Goal: Find specific page/section

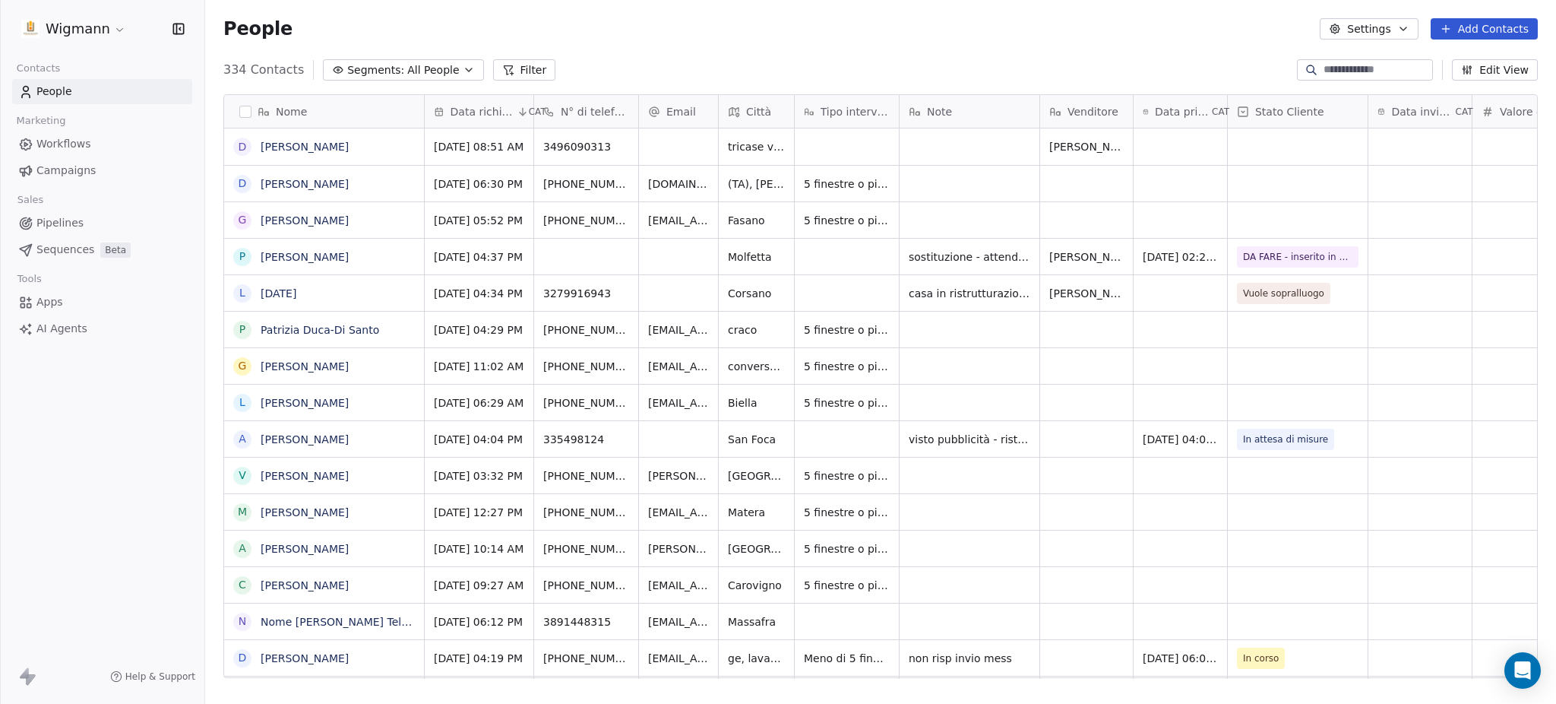
scroll to position [603, 1335]
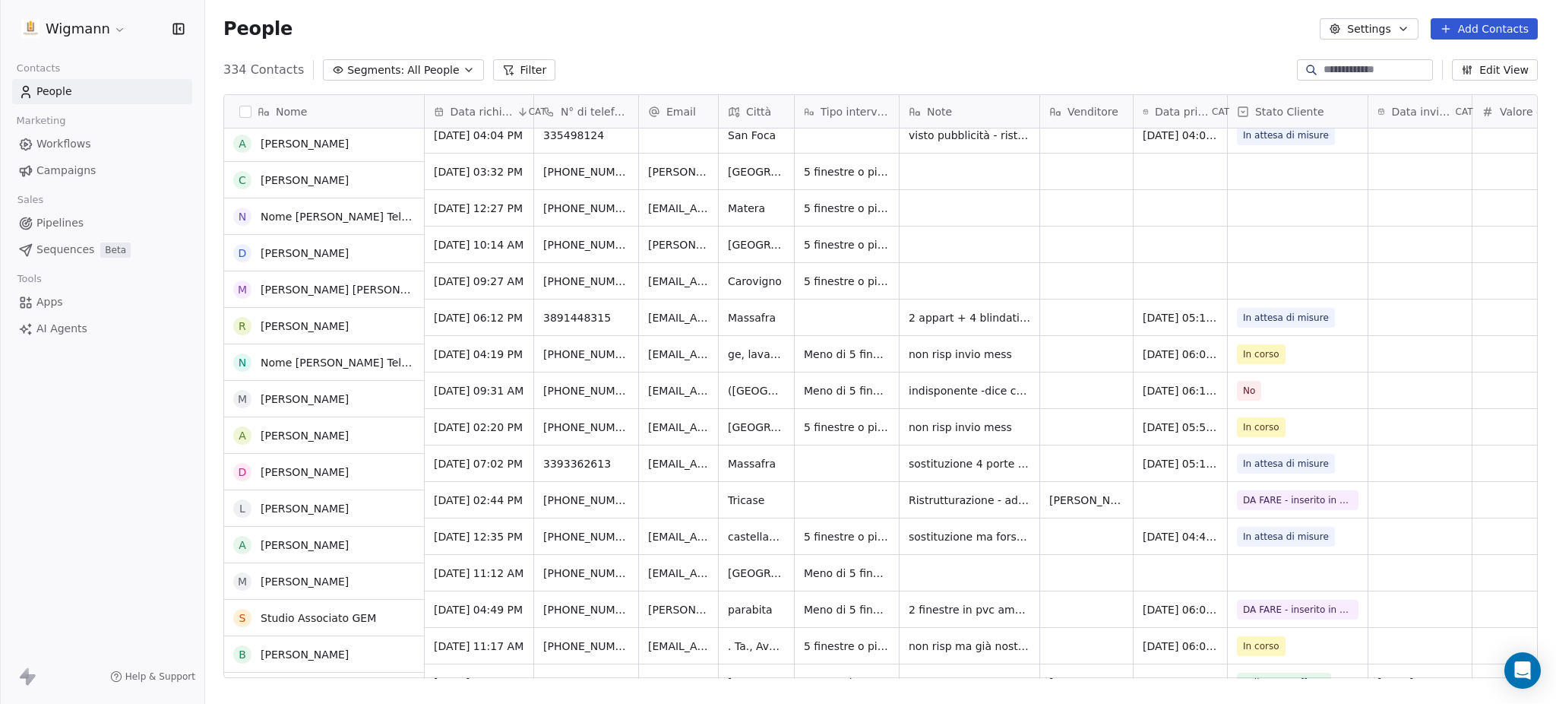
scroll to position [405, 0]
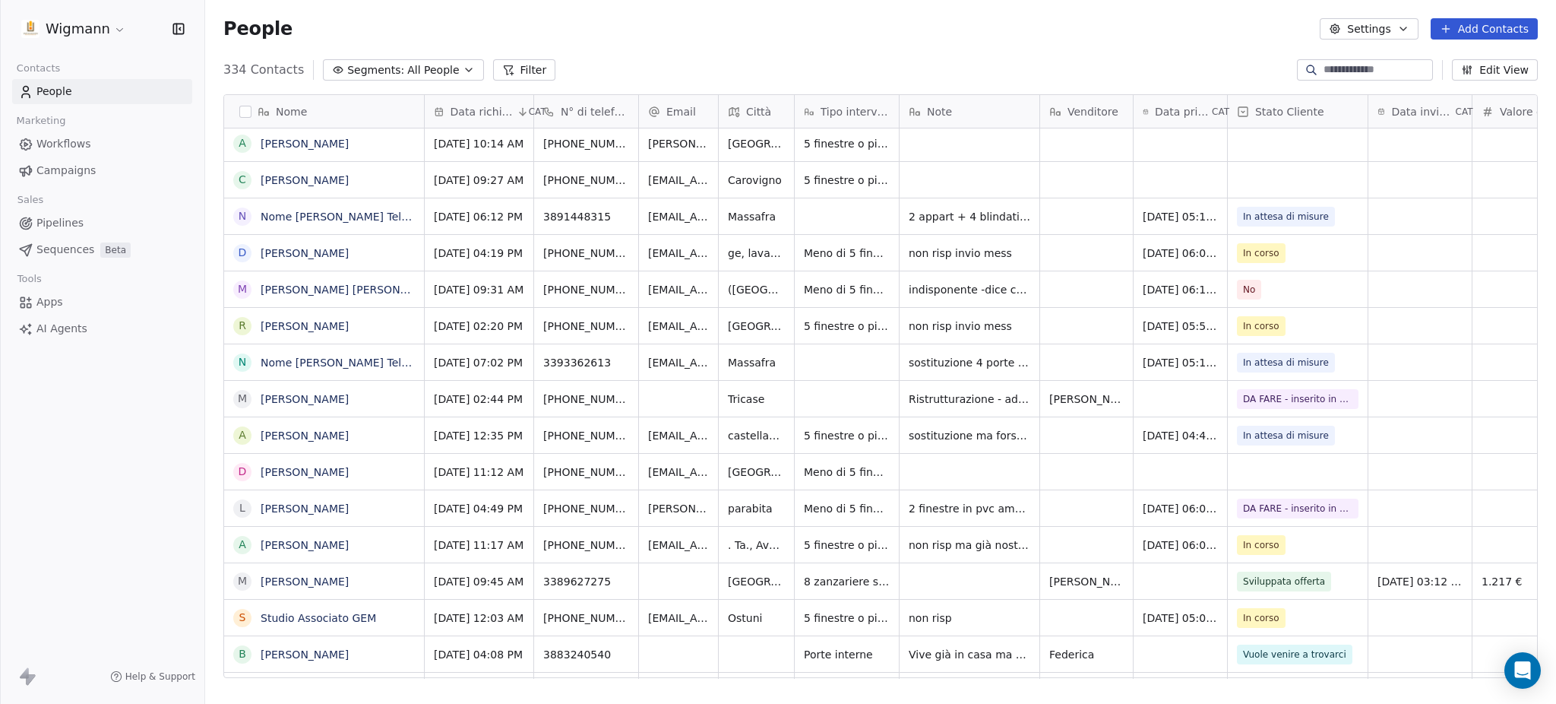
click at [1003, 435] on span "sostituzione ma forse aprirà pratica perchè ambiente non riscaldato, solo camin…" at bounding box center [970, 435] width 122 height 15
drag, startPoint x: 1003, startPoint y: 435, endPoint x: 967, endPoint y: 437, distance: 35.7
click at [967, 437] on span "sostituzione ma forse aprirà pratica perchè ambiente non riscaldato, solo camin…" at bounding box center [970, 435] width 122 height 15
click at [1030, 432] on div "sostituzione ma forse aprirà pratica perchè ambiente non riscaldato, solo camin…" at bounding box center [970, 435] width 140 height 36
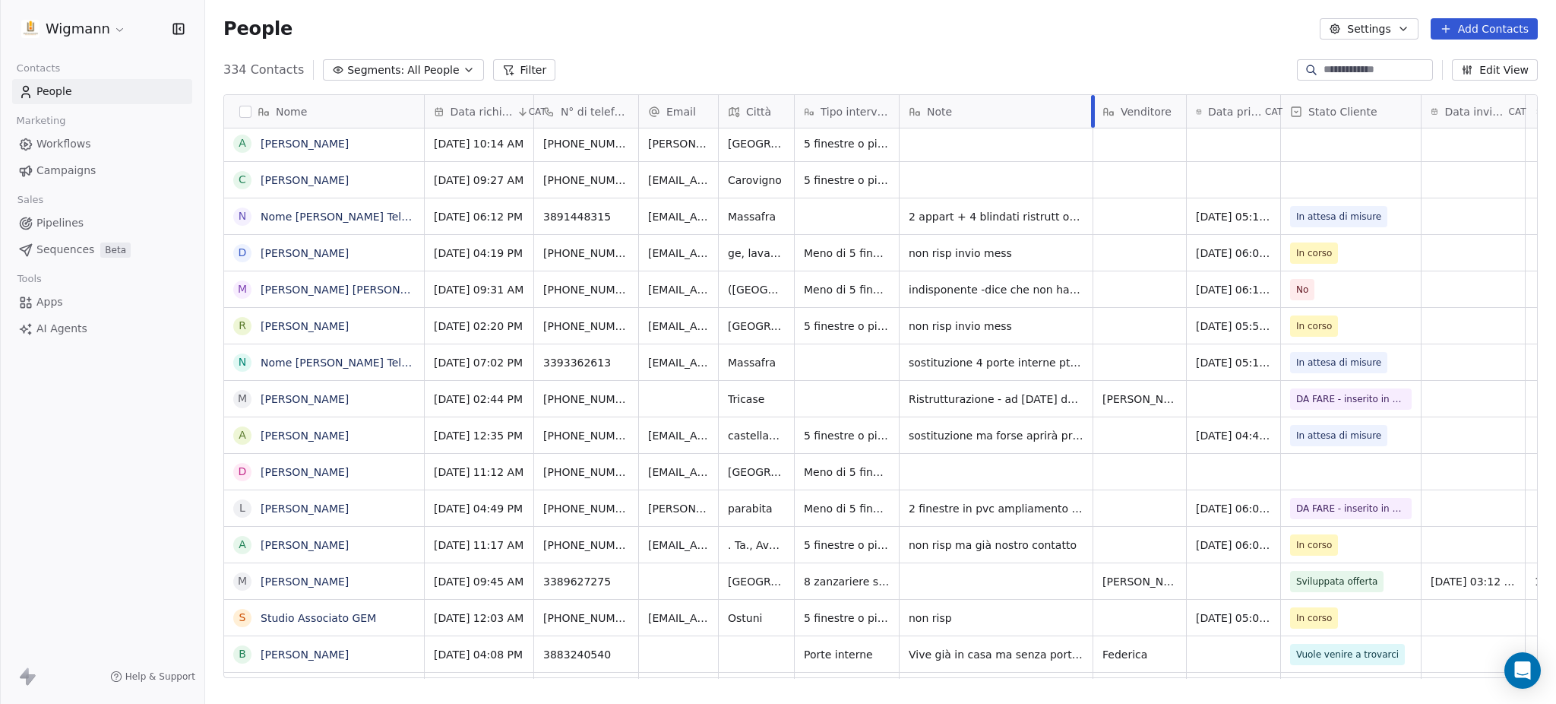
click at [1094, 131] on div "Data richiesta CAT N° di telefono Email Città Tipo intervento Note Venditore Da…" at bounding box center [1523, 387] width 2197 height 584
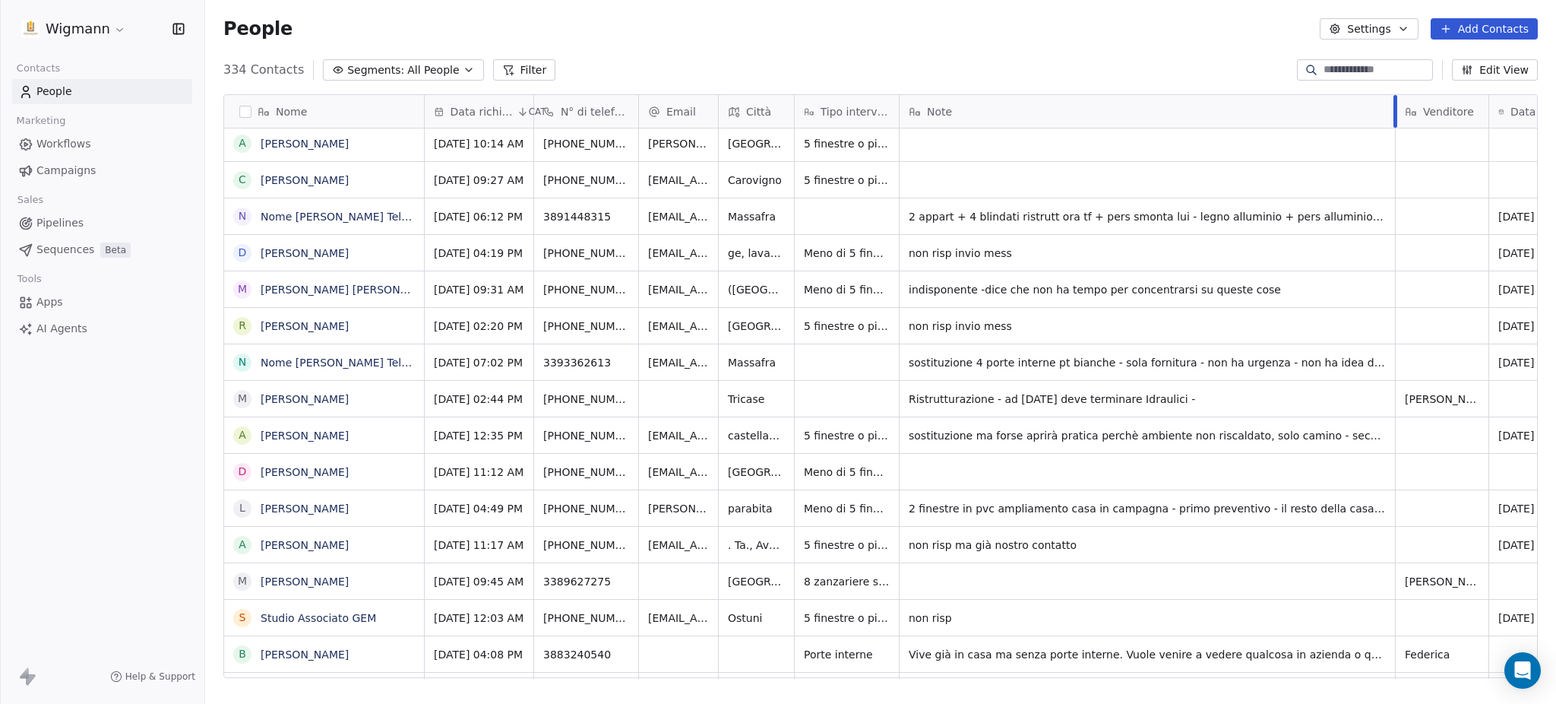
drag, startPoint x: 1093, startPoint y: 110, endPoint x: 1393, endPoint y: 400, distance: 417.0
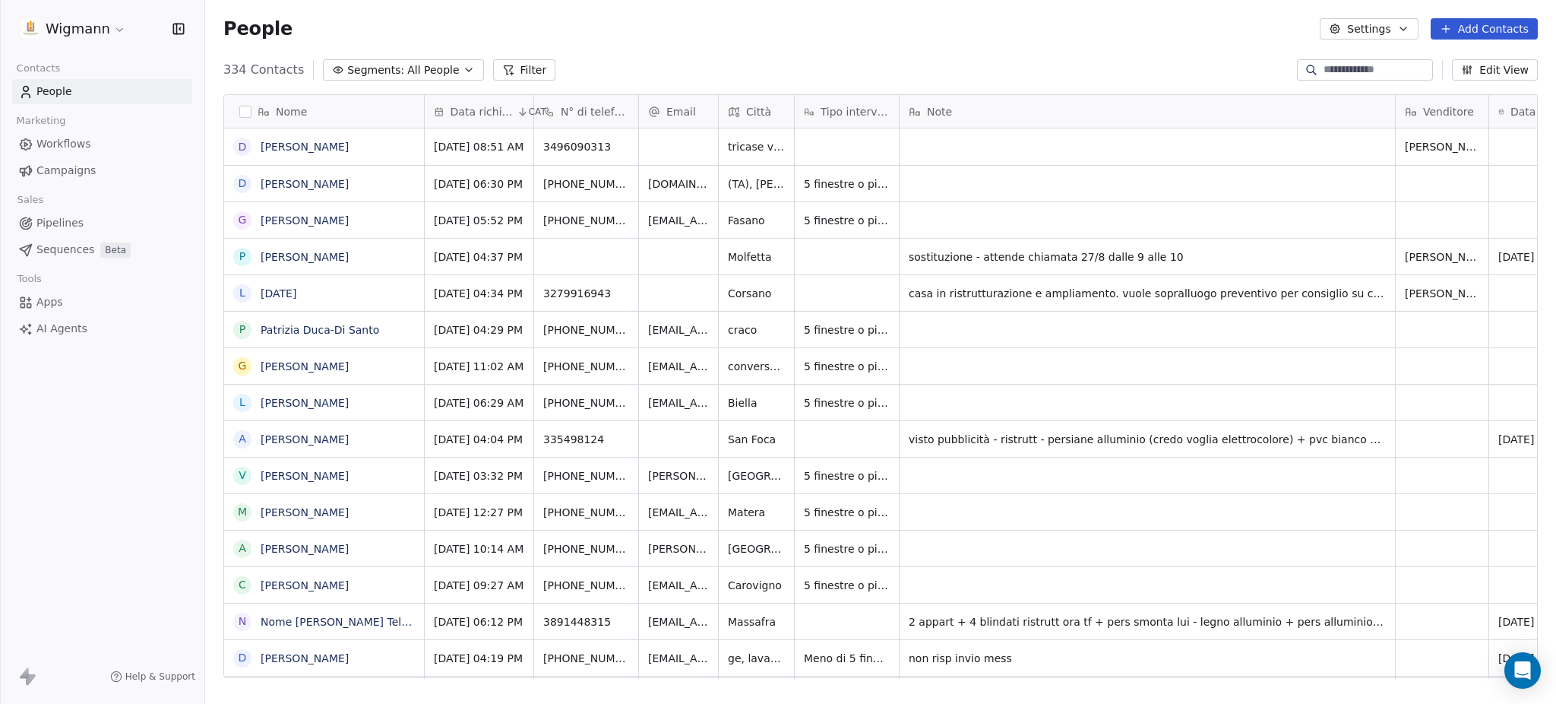
scroll to position [603, 1335]
